Goal: Task Accomplishment & Management: Use online tool/utility

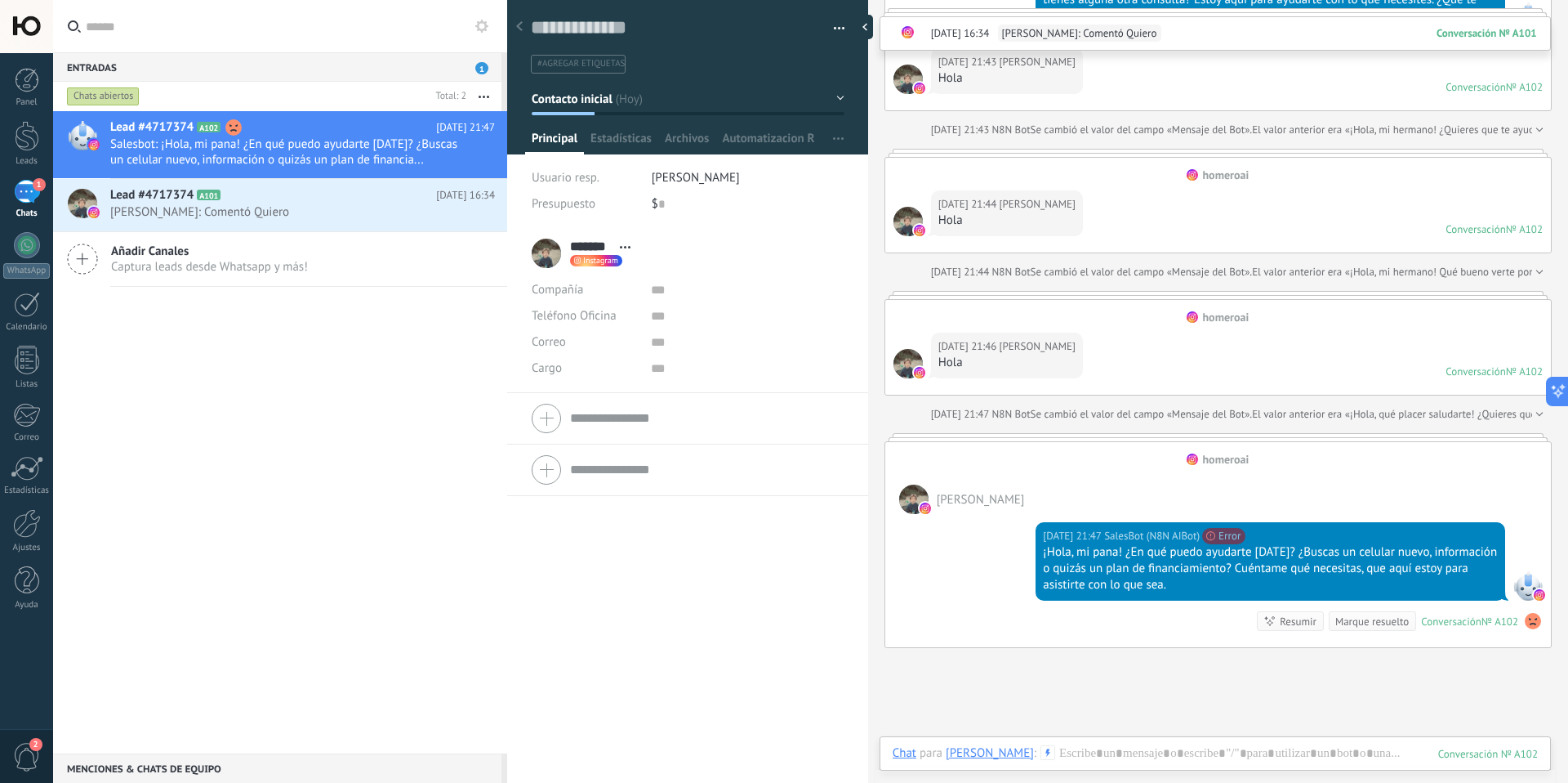
click at [490, 26] on button at bounding box center [482, 26] width 20 height 20
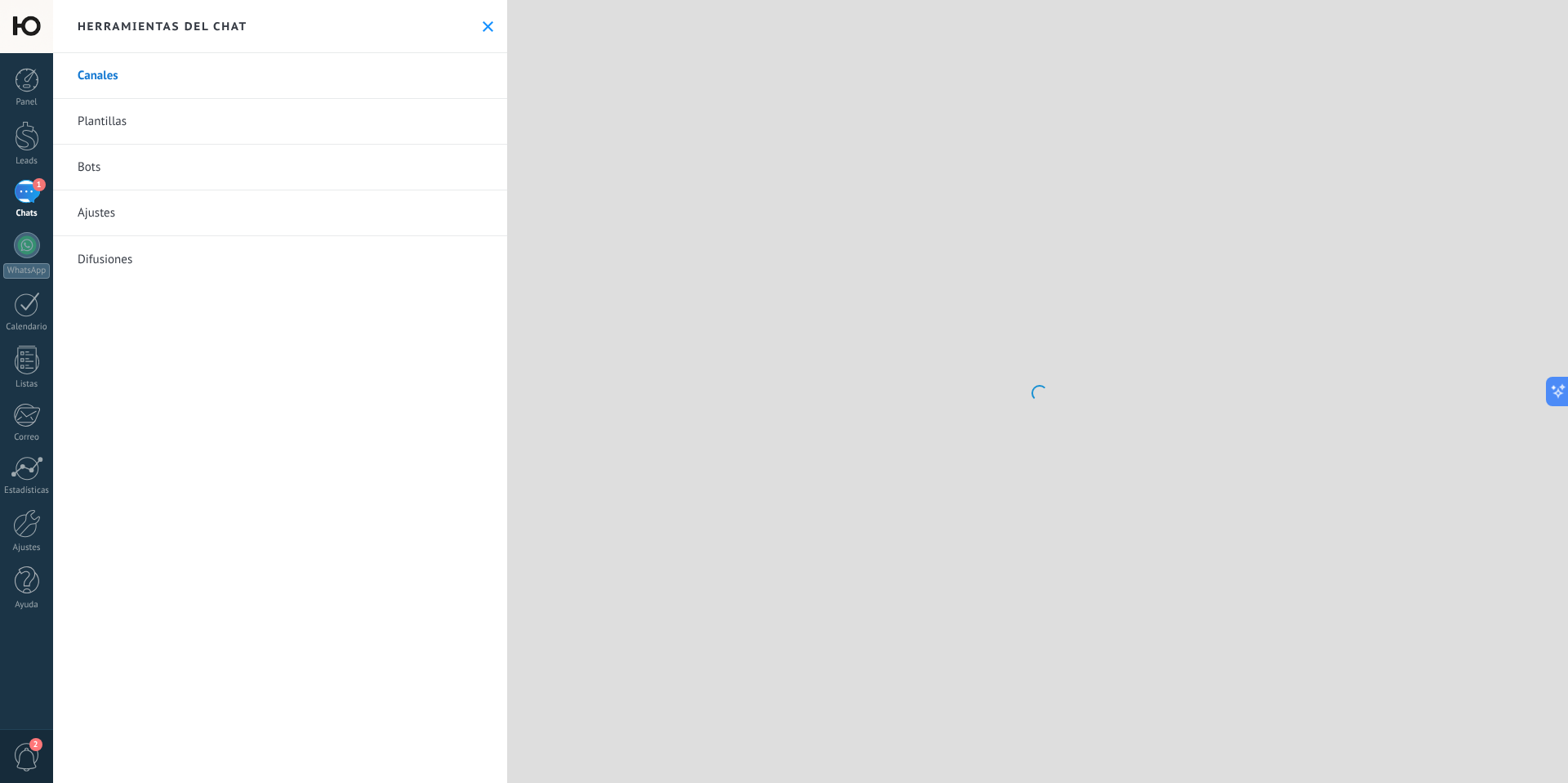
click at [158, 167] on link "Bots" at bounding box center [279, 168] width 454 height 46
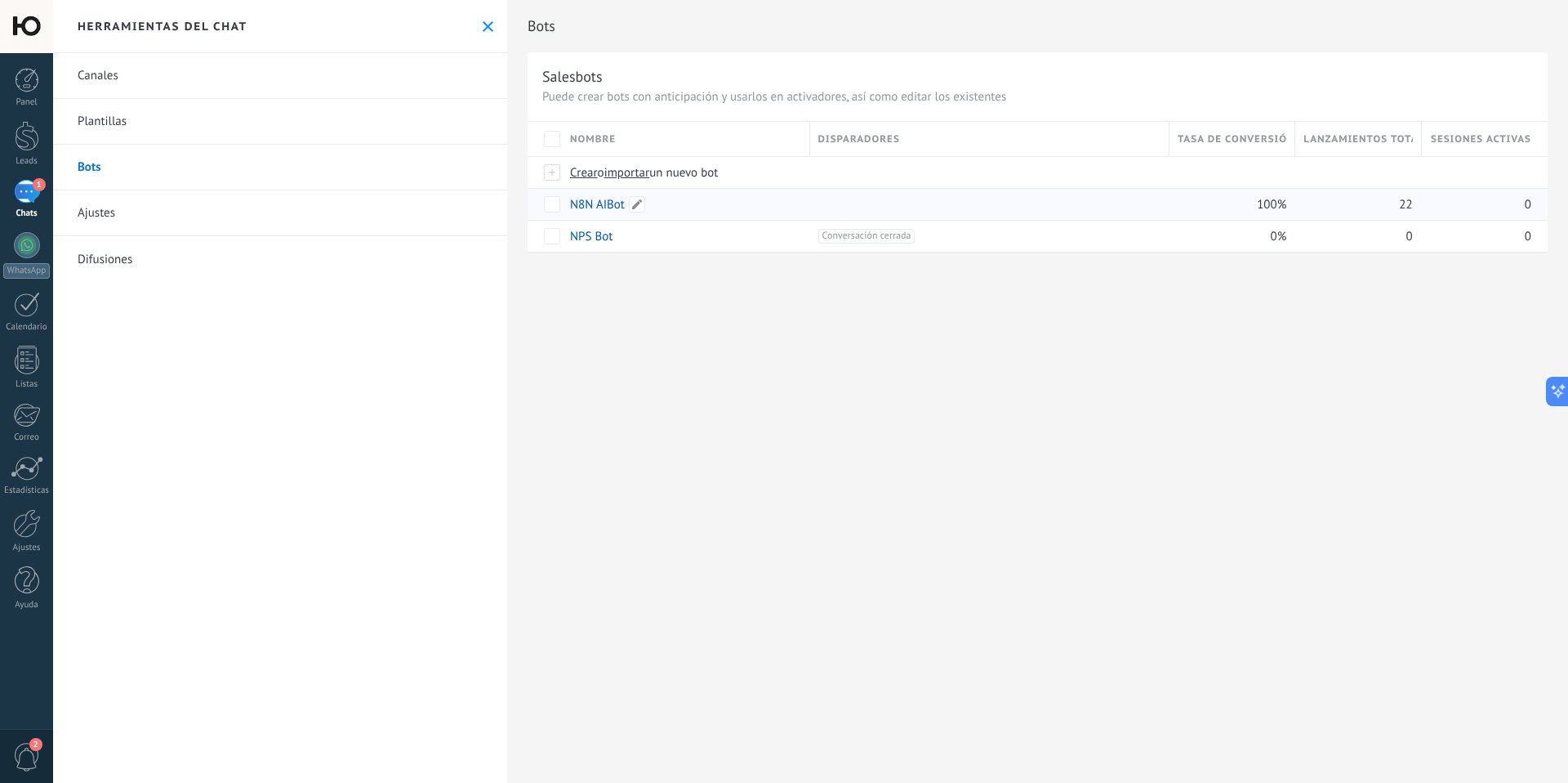
click at [586, 209] on link "N8N AIBot" at bounding box center [597, 204] width 55 height 16
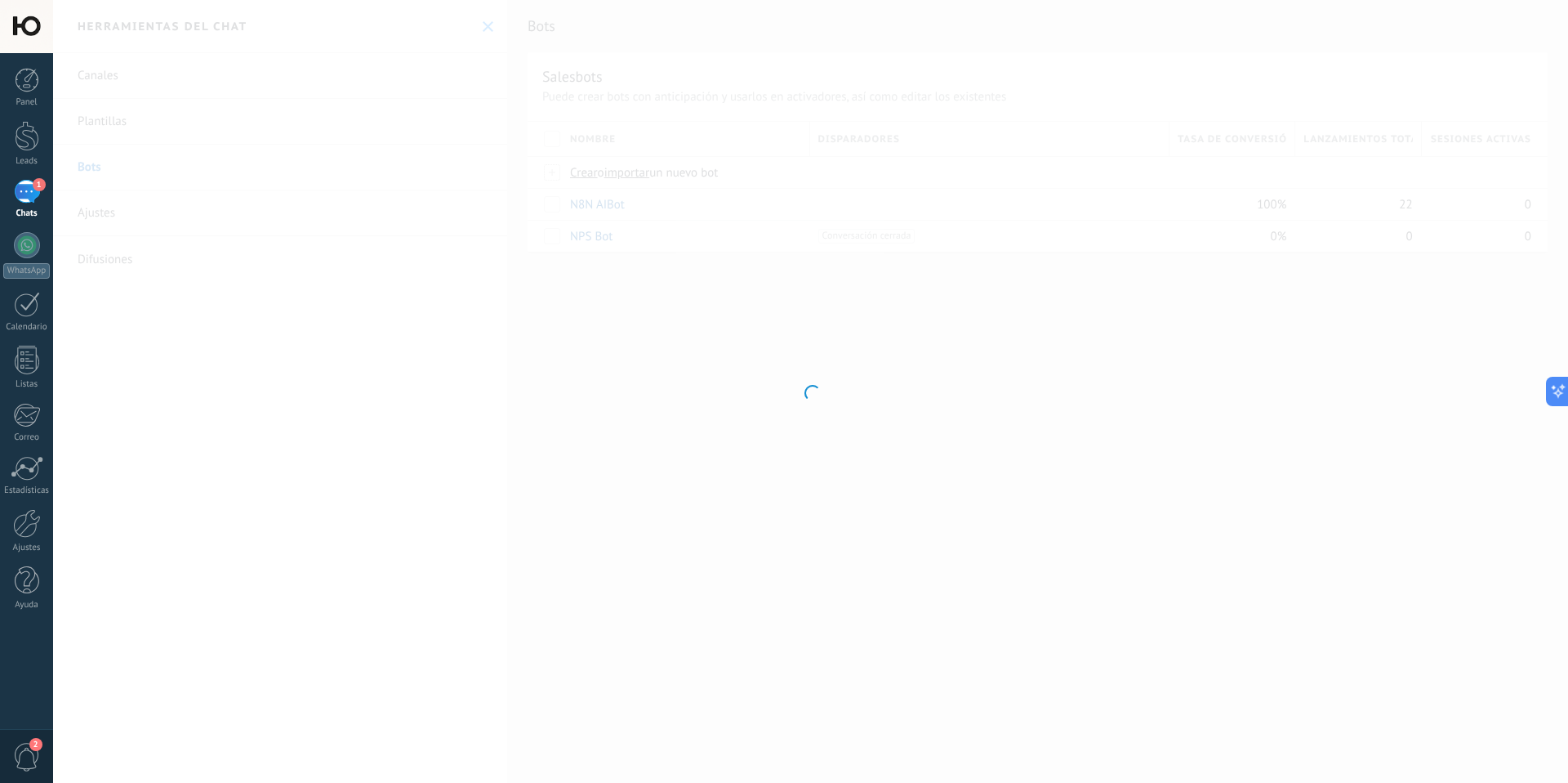
type input "*********"
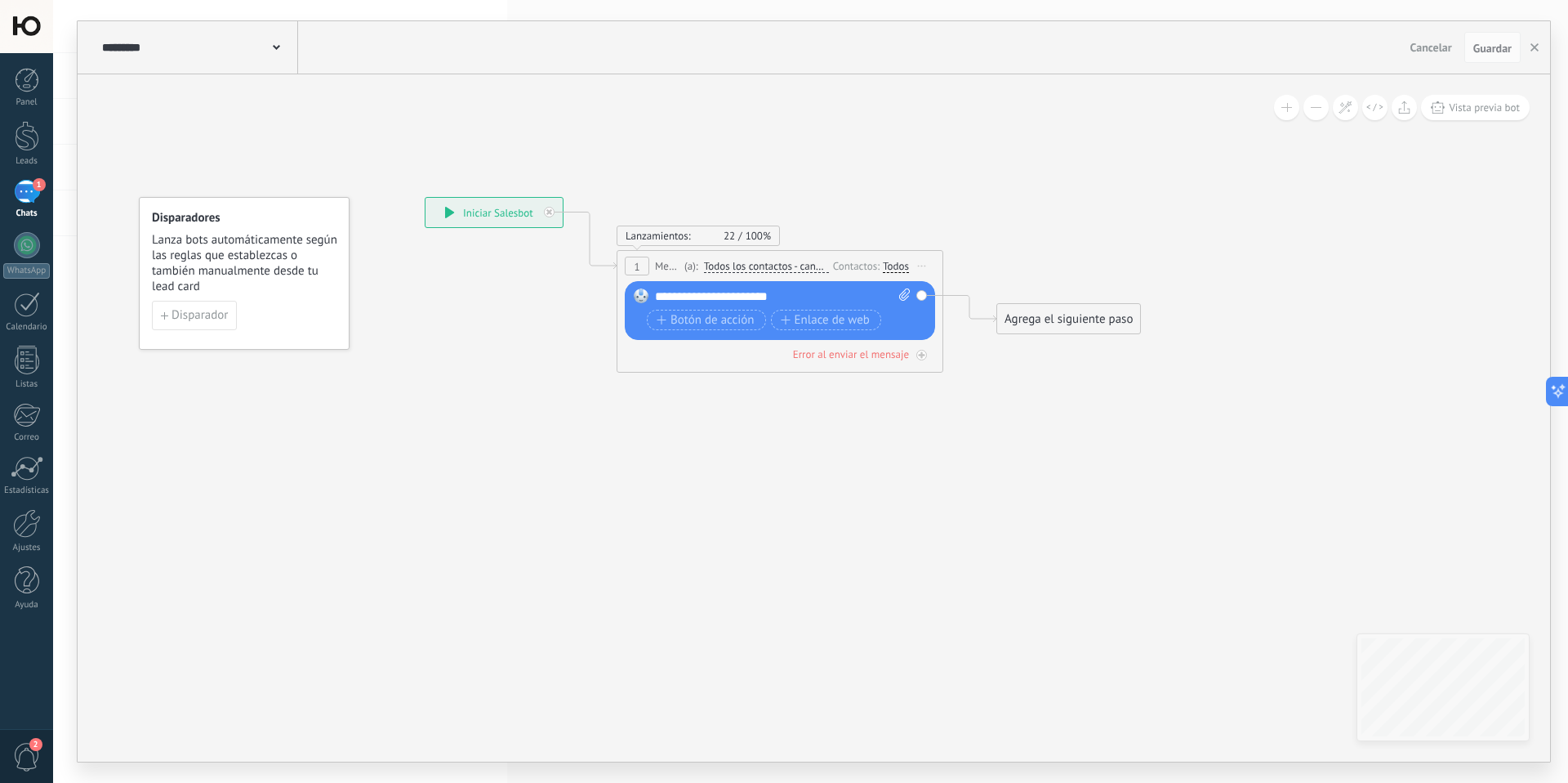
click at [641, 296] on rect at bounding box center [641, 295] width 15 height 15
click at [641, 267] on div "1" at bounding box center [637, 265] width 25 height 19
click at [665, 264] on span "Mensaje" at bounding box center [667, 266] width 25 height 16
click at [923, 267] on span "Iniciar vista previa aquí Cambiar nombre Duplicar [GEOGRAPHIC_DATA]" at bounding box center [923, 266] width 26 height 24
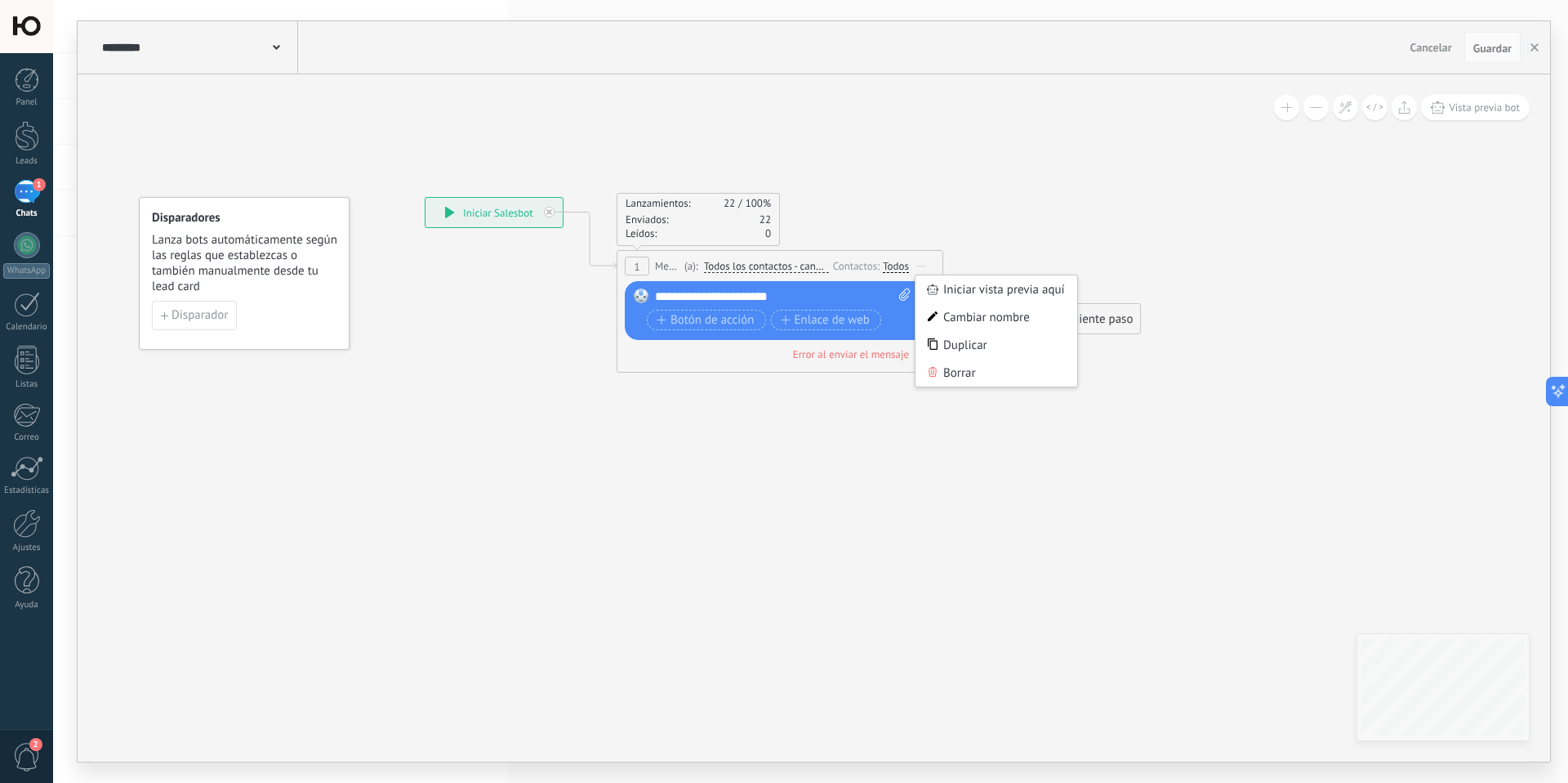
click at [787, 400] on icon at bounding box center [755, 284] width 1478 height 992
click at [17, 154] on link "Leads" at bounding box center [26, 144] width 53 height 46
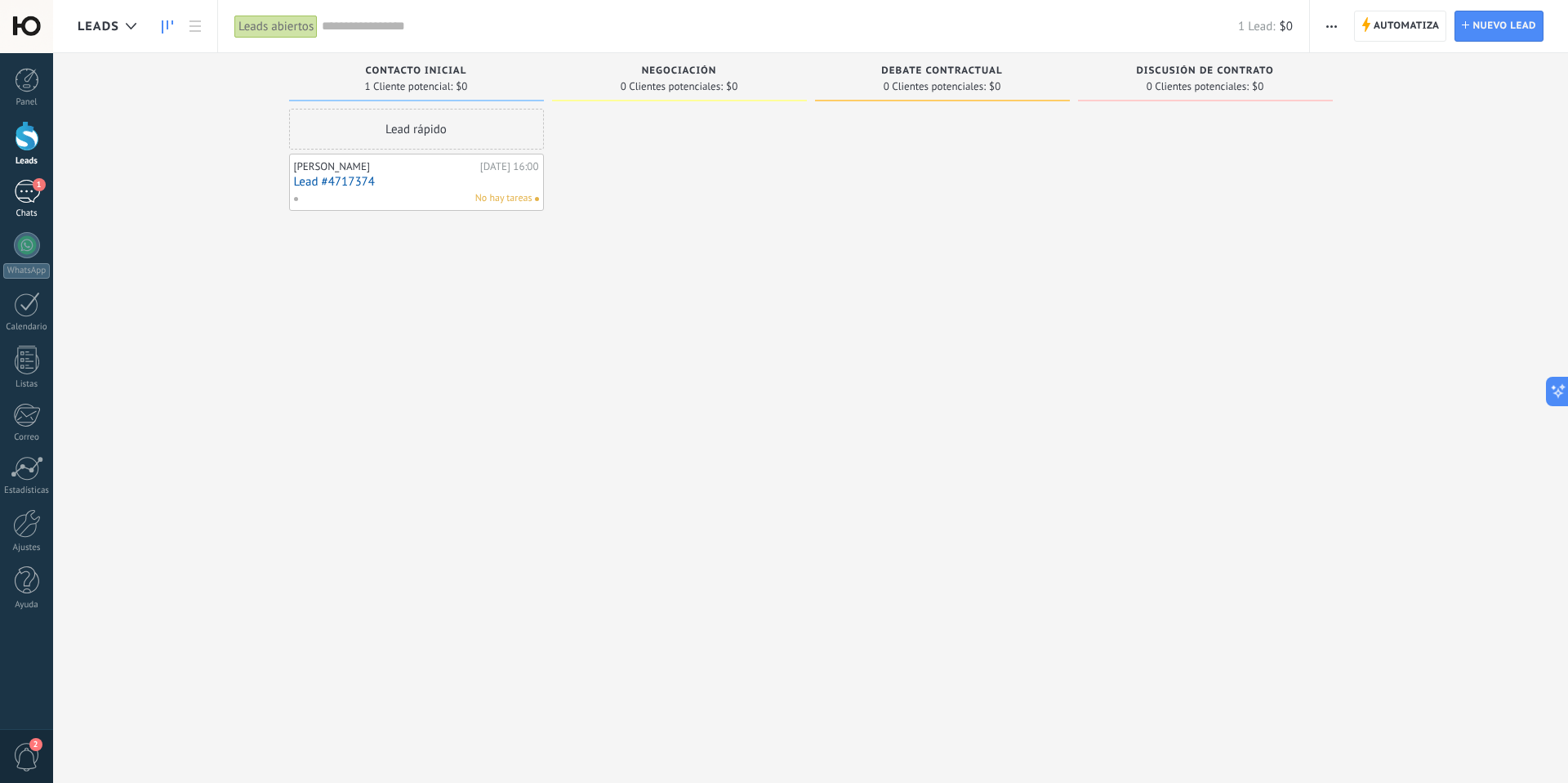
click at [24, 184] on div "1" at bounding box center [27, 192] width 26 height 24
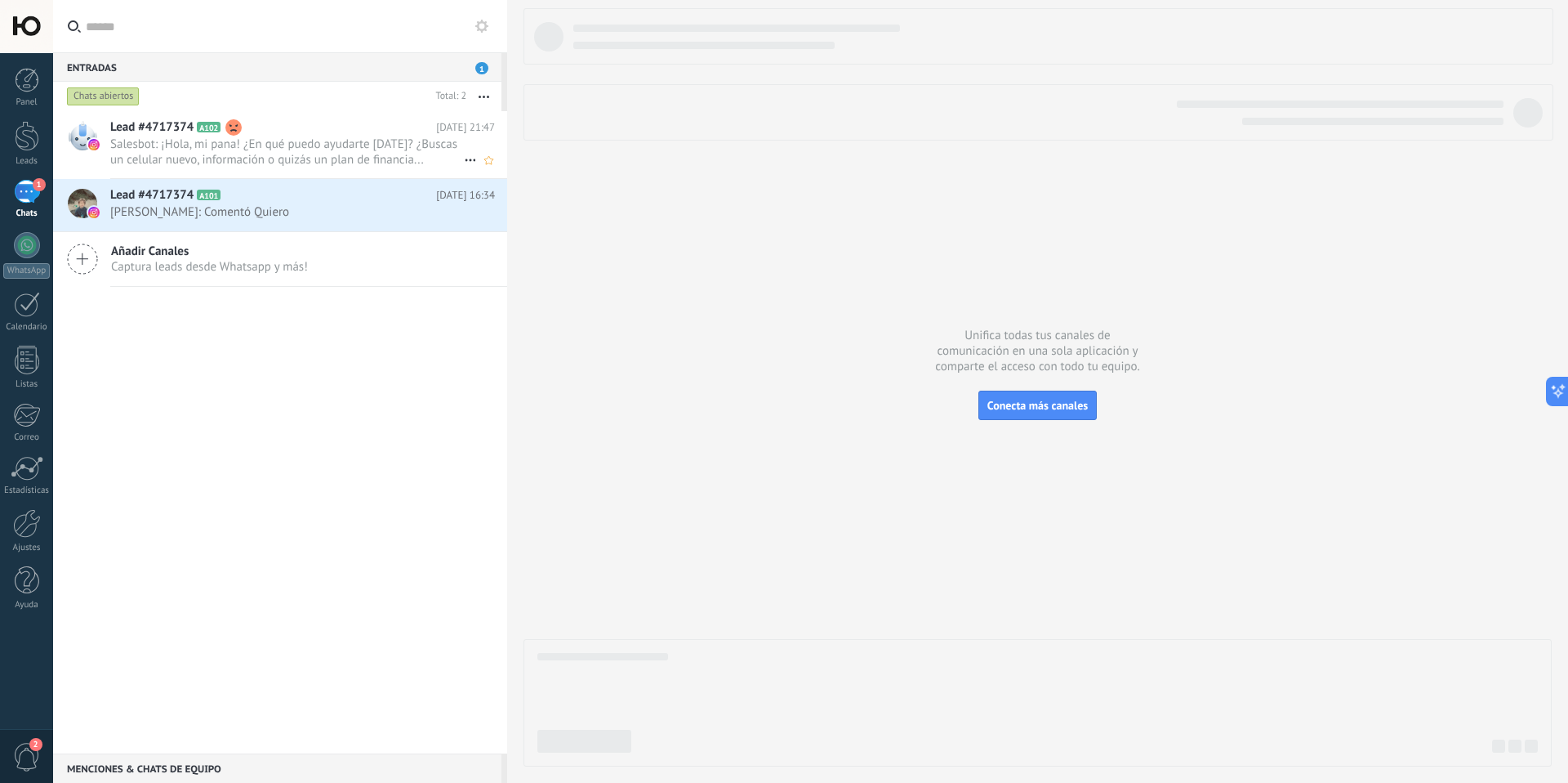
click at [417, 138] on span "Salesbot: ¡Hola, mi pana! ¿En qué puedo ayudarte [DATE]? ¿Buscas un celular nue…" at bounding box center [287, 152] width 354 height 31
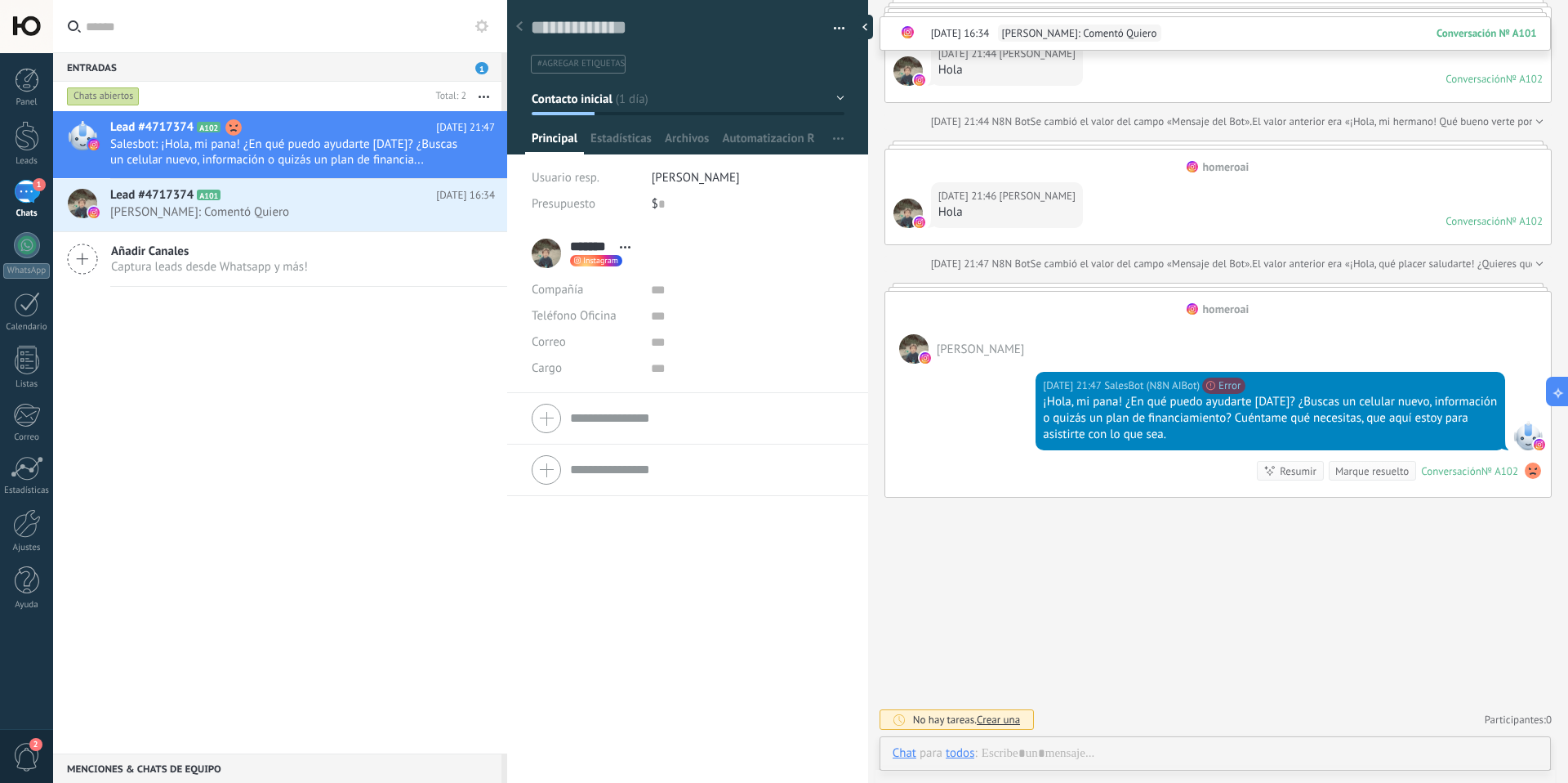
scroll to position [4293, 0]
click at [779, 138] on span "Automatizacion RD" at bounding box center [768, 143] width 93 height 24
type textarea "**********"
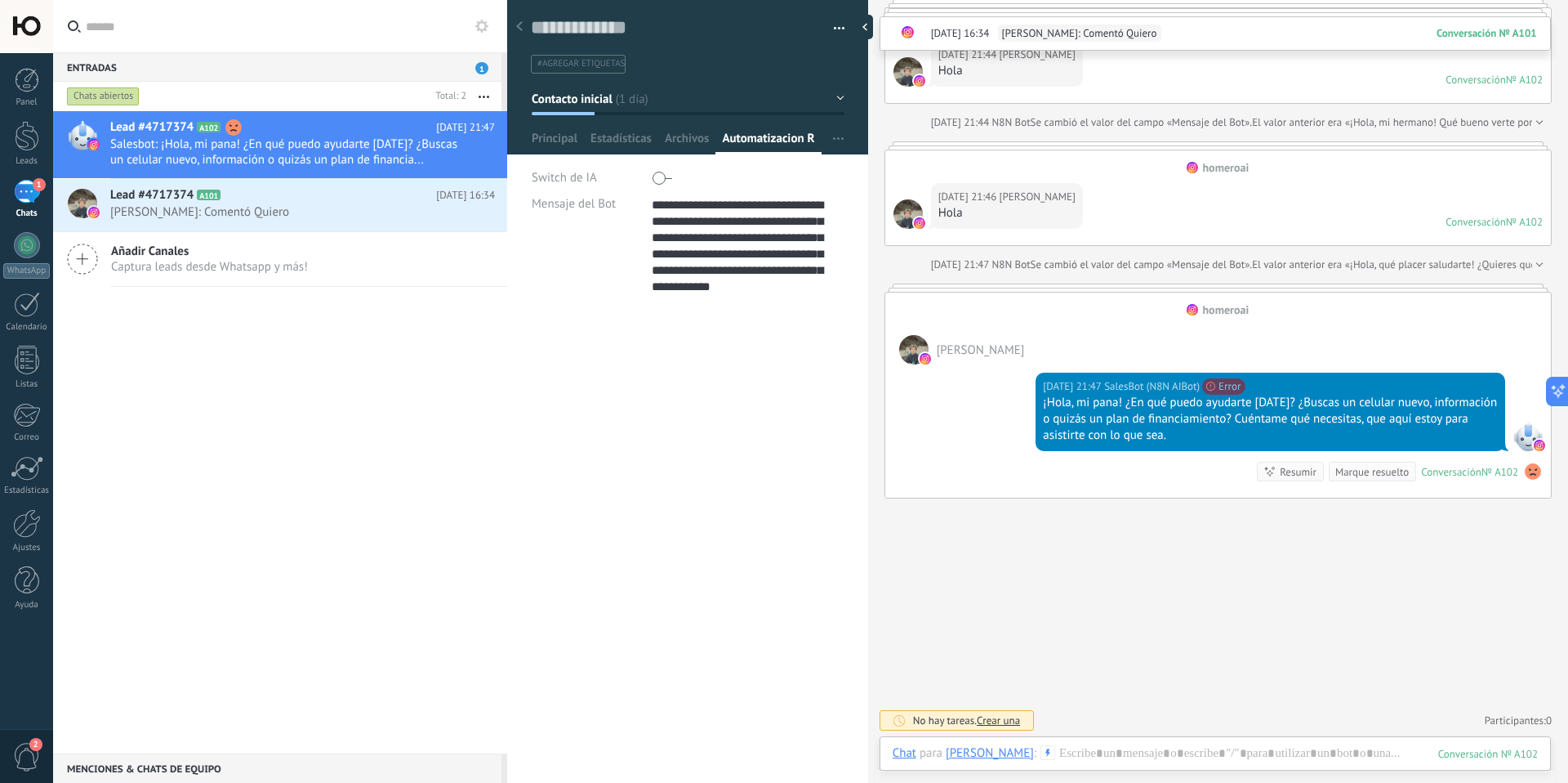
click at [577, 206] on span "Mensaje del Bot" at bounding box center [574, 203] width 84 height 12
click at [593, 206] on span "Mensaje del Bot" at bounding box center [574, 203] width 84 height 12
click at [834, 142] on span "button" at bounding box center [838, 139] width 11 height 31
click at [809, 203] on span "Configurar" at bounding box center [817, 203] width 54 height 33
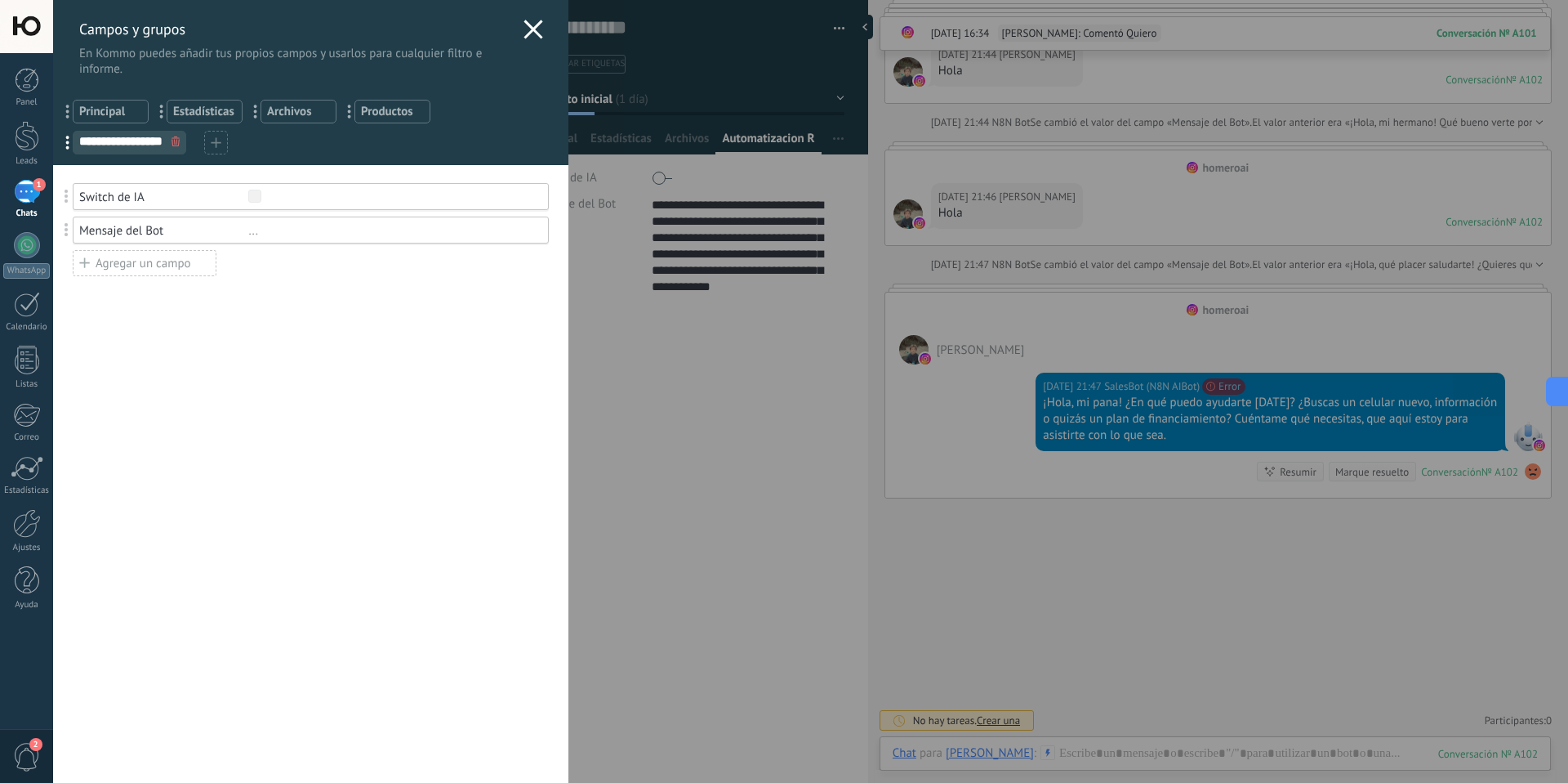
click at [123, 228] on div "Mensaje del Bot" at bounding box center [164, 231] width 170 height 16
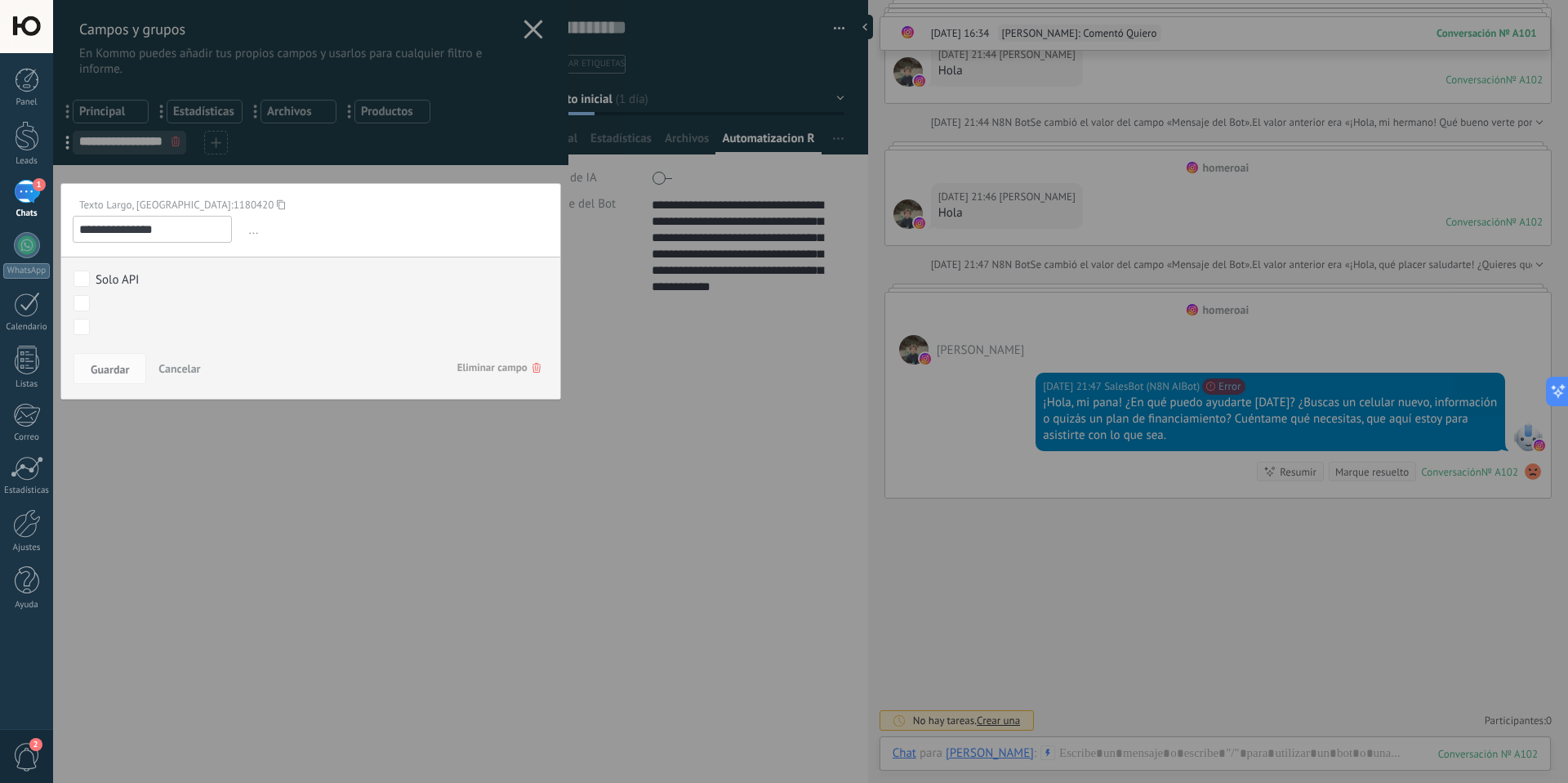
click at [277, 204] on icon at bounding box center [281, 204] width 8 height 22
type textarea "**********"
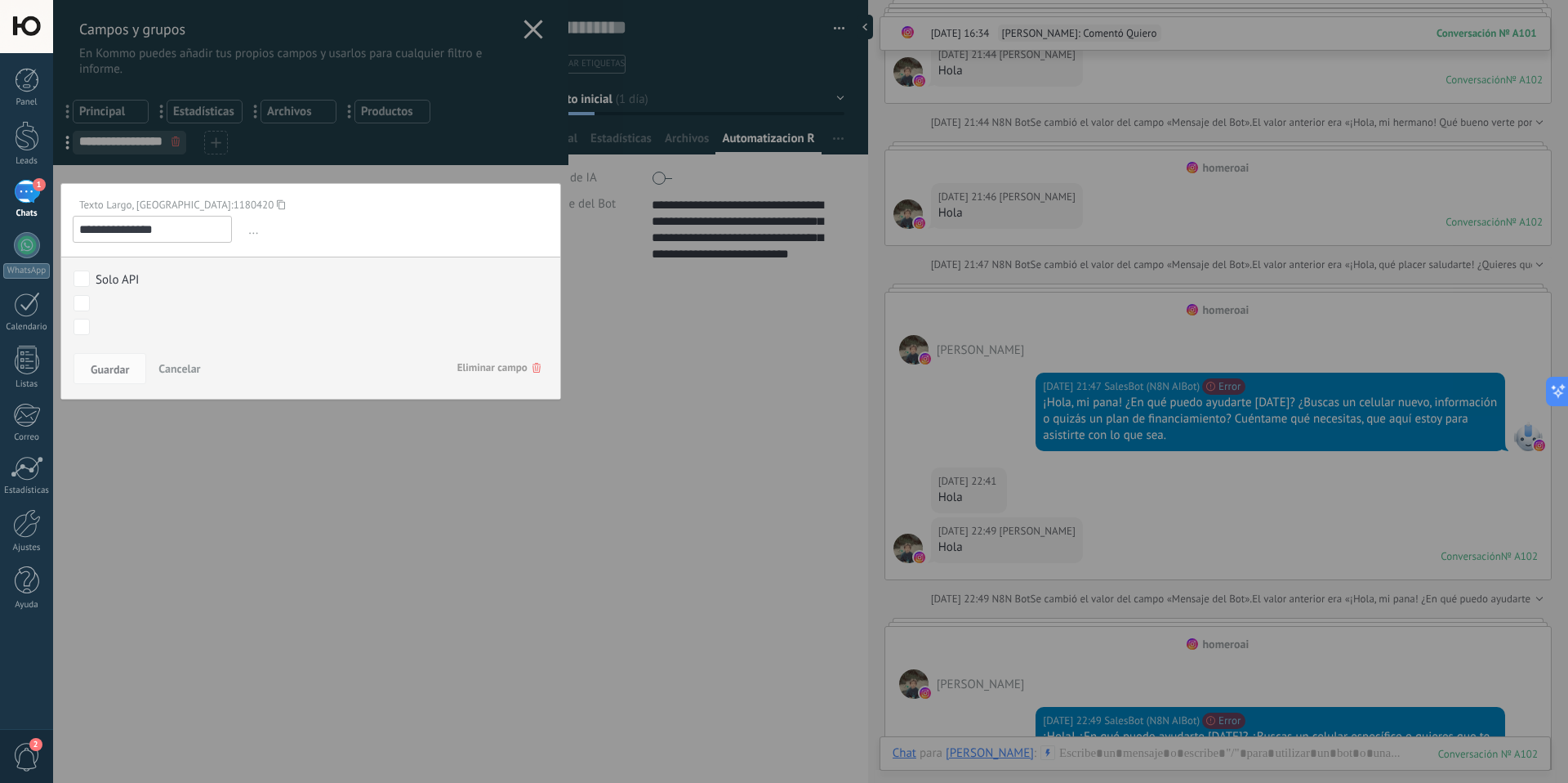
scroll to position [4391, 0]
